Goal: Information Seeking & Learning: Find specific fact

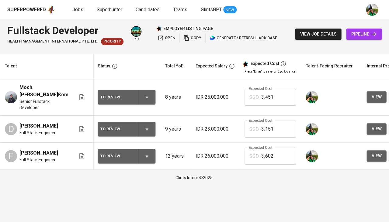
scroll to position [0, 132]
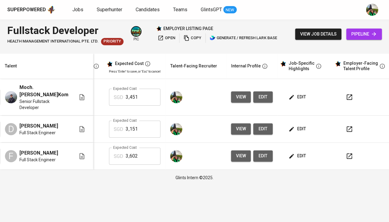
click at [265, 156] on button "edit" at bounding box center [262, 156] width 19 height 11
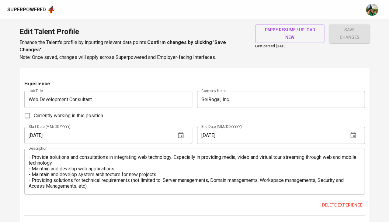
scroll to position [738, 0]
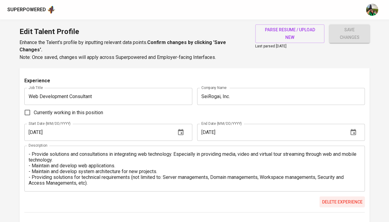
click at [335, 198] on span "Delete experience" at bounding box center [342, 202] width 40 height 8
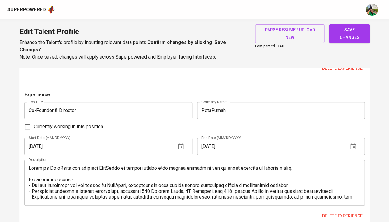
scroll to position [1009, 0]
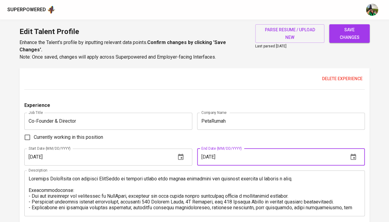
click at [205, 149] on input "05/01/2022" at bounding box center [270, 157] width 147 height 17
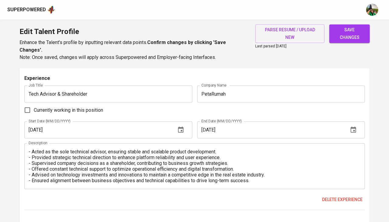
scroll to position [744, 0]
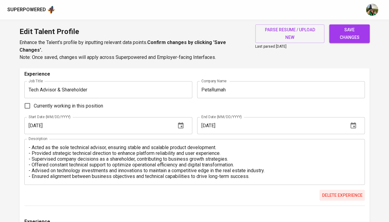
click at [335, 192] on span "Delete experience" at bounding box center [342, 196] width 40 height 8
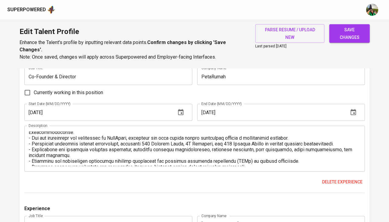
scroll to position [16, 0]
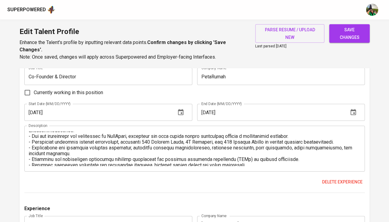
click at [206, 104] on input "07/01/2023" at bounding box center [270, 112] width 147 height 17
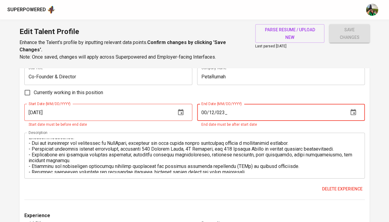
type input "06/01/2023"
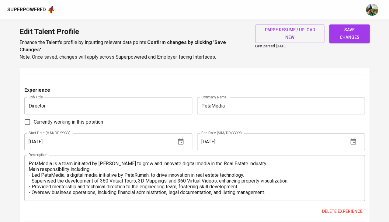
scroll to position [728, 0]
click at [339, 208] on span "Delete experience" at bounding box center [342, 212] width 40 height 8
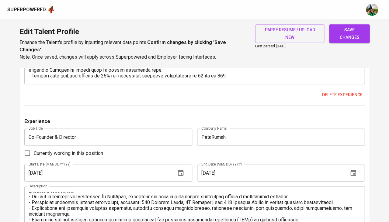
scroll to position [734, 0]
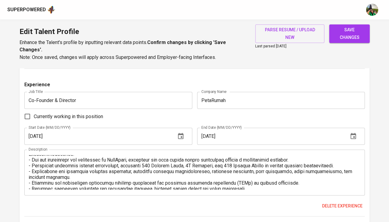
click at [172, 157] on textarea at bounding box center [195, 172] width 332 height 35
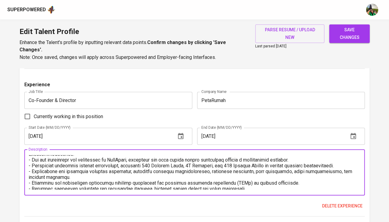
click at [172, 157] on textarea at bounding box center [195, 172] width 332 height 35
paste textarea "Founded and scaled PetaRumah, a real estate platform, and expanded with PetaMed…"
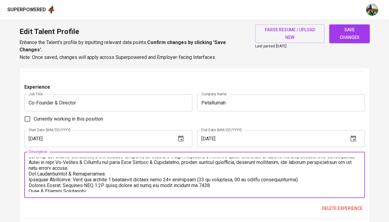
scroll to position [2, 0]
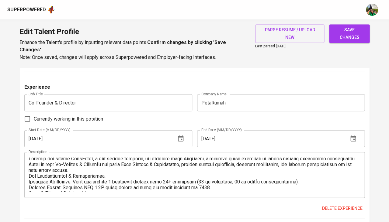
click at [27, 166] on div "Description" at bounding box center [194, 175] width 341 height 46
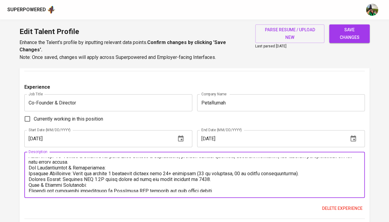
scroll to position [9, 0]
click at [29, 158] on textarea at bounding box center [195, 175] width 332 height 35
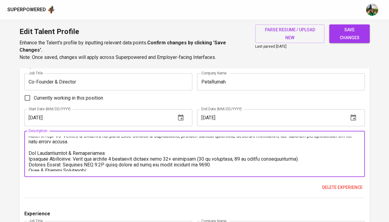
scroll to position [19, 0]
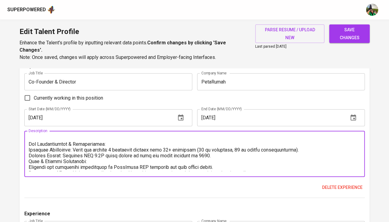
click at [30, 150] on textarea at bounding box center [195, 154] width 332 height 35
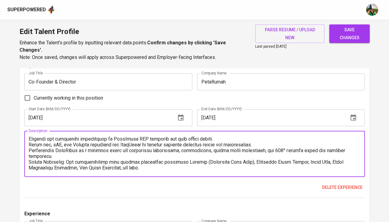
scroll to position [53, 0]
click at [29, 149] on textarea at bounding box center [195, 154] width 332 height 35
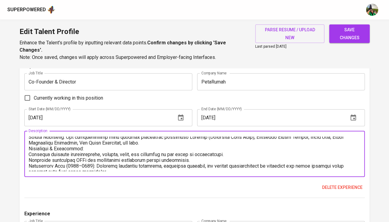
scroll to position [83, 0]
click at [30, 137] on textarea at bounding box center [195, 154] width 332 height 35
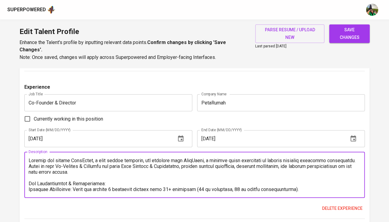
scroll to position [732, 0]
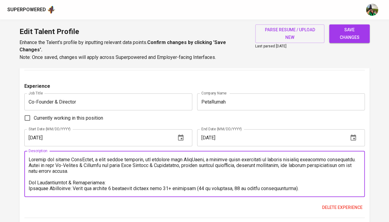
type textarea "Founded and scaled PetaRumah, a real estate platform, and expanded with PetaMed…"
click at [355, 134] on icon "button" at bounding box center [353, 137] width 7 height 7
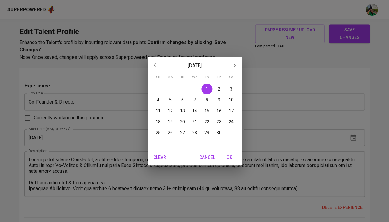
click at [219, 132] on p "30" at bounding box center [219, 133] width 5 height 6
type input "06/30/2023"
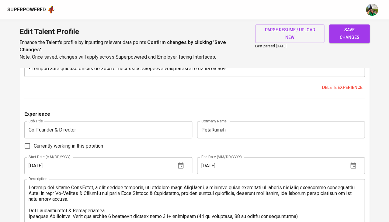
scroll to position [705, 0]
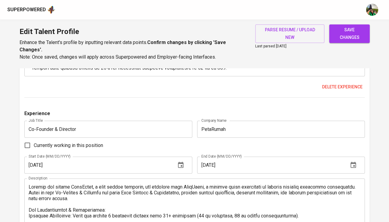
click at [343, 34] on span "save changes" at bounding box center [349, 33] width 31 height 15
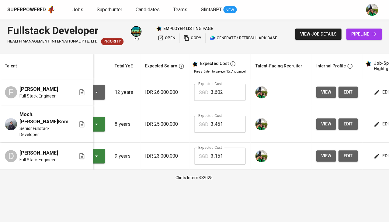
scroll to position [0, 78]
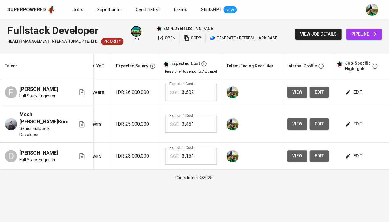
click at [293, 91] on span "view" at bounding box center [297, 93] width 10 height 8
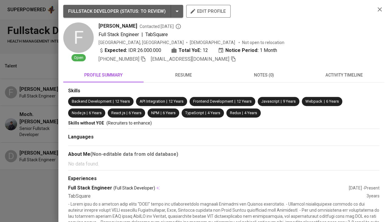
click at [379, 10] on icon "button" at bounding box center [380, 9] width 4 height 4
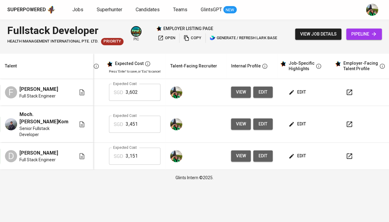
scroll to position [0, 136]
click at [346, 92] on icon "button" at bounding box center [349, 92] width 7 height 7
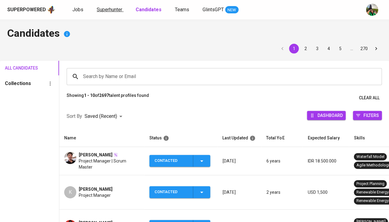
click at [110, 13] on link "Superhunter" at bounding box center [110, 10] width 27 height 8
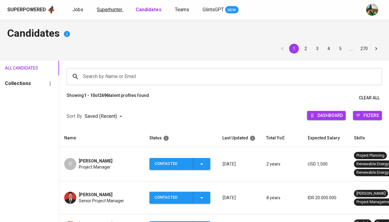
click at [103, 10] on span "Superhunter" at bounding box center [110, 10] width 26 height 6
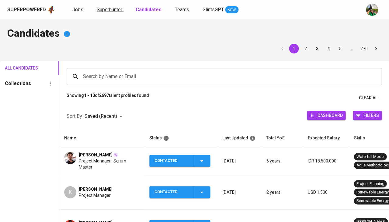
click at [110, 10] on span "Superhunter" at bounding box center [110, 10] width 26 height 6
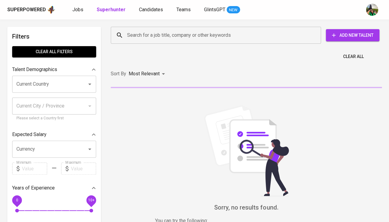
click at [147, 34] on input "Search for a job title, company or other keywords" at bounding box center [218, 36] width 184 height 12
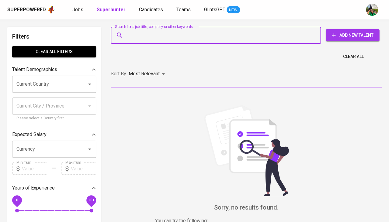
click at [74, 76] on div "Current Country" at bounding box center [54, 84] width 84 height 17
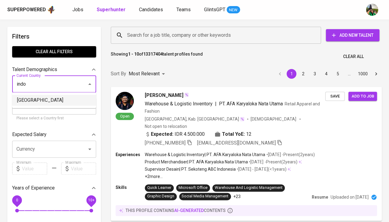
click at [59, 99] on li "Indonesia" at bounding box center [54, 100] width 84 height 11
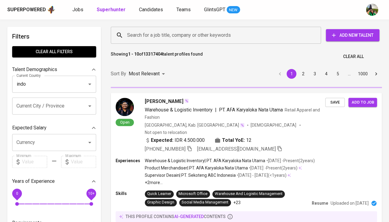
type input "Indonesia"
click at [146, 35] on input "Search for a job title, company or other keywords" at bounding box center [218, 36] width 184 height 12
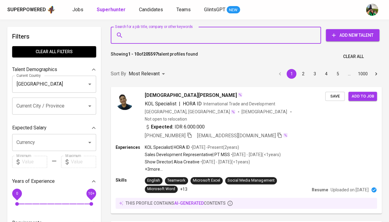
click at [146, 35] on input "Search for a job title, company or other keywords" at bounding box center [218, 36] width 184 height 12
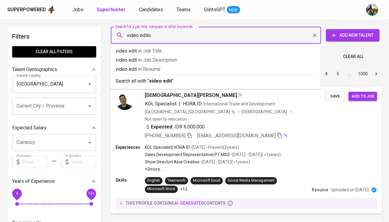
type input "video editor"
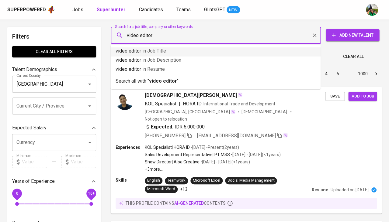
click at [153, 52] on span "in Job Title" at bounding box center [154, 51] width 24 height 6
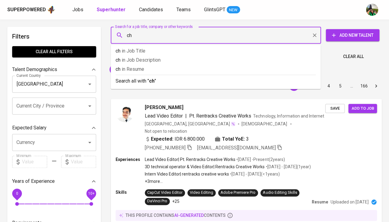
type input "c"
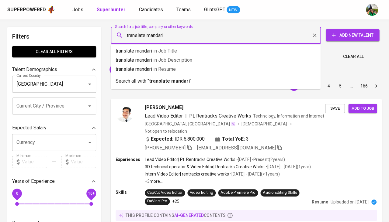
type input "translate mandarin"
click at [162, 69] on span "in Resume" at bounding box center [167, 69] width 23 height 6
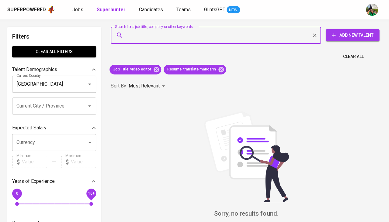
click at [354, 57] on span "Clear All" at bounding box center [353, 57] width 21 height 8
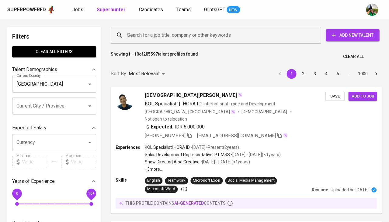
click at [188, 38] on input "Search for a job title, company or other keywords" at bounding box center [218, 36] width 184 height 12
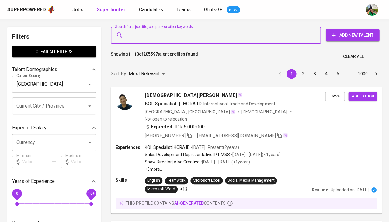
paste input "chr.aldy@gmail.com"
type input "chr.aldy@gmail.com"
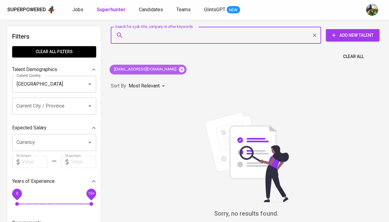
click at [179, 71] on icon at bounding box center [181, 69] width 5 height 5
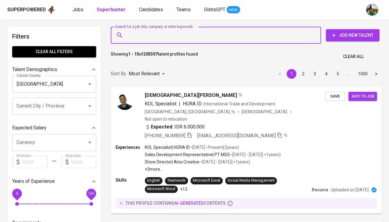
click at [161, 38] on input "Search for a job title, company or other keywords" at bounding box center [218, 36] width 184 height 12
paste input "dzakijabbarmahdi17@gmail.com"
type input "dzakijabbarmahdi17@gmail.com"
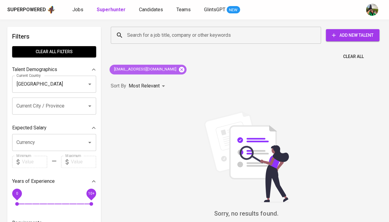
click at [180, 70] on icon at bounding box center [181, 69] width 7 height 7
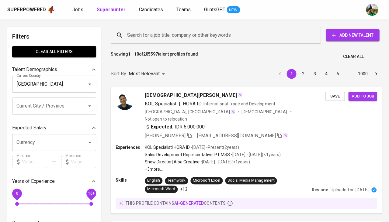
click at [168, 37] on input "Search for a job title, company or other keywords" at bounding box center [218, 36] width 184 height 12
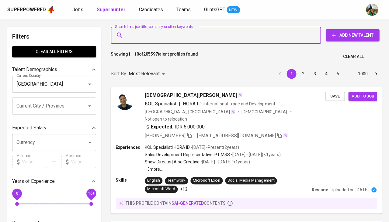
paste input "[EMAIL_ADDRESS][DOMAIN_NAME]"
type input "[EMAIL_ADDRESS][DOMAIN_NAME]"
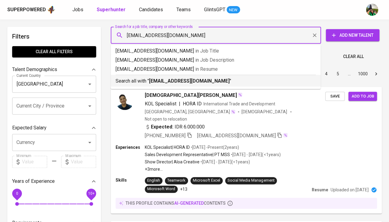
click at [166, 81] on b "[EMAIL_ADDRESS][DOMAIN_NAME]" at bounding box center [189, 81] width 81 height 6
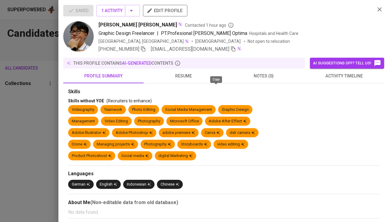
scroll to position [39, 0]
